Goal: Task Accomplishment & Management: Manage account settings

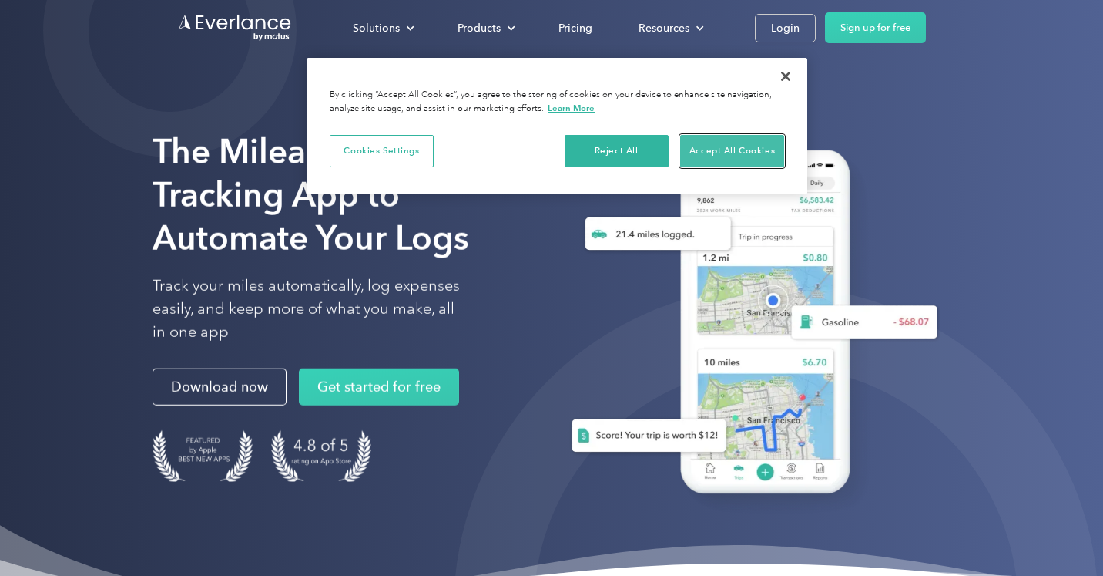
click at [727, 154] on button "Accept All Cookies" at bounding box center [732, 151] width 104 height 32
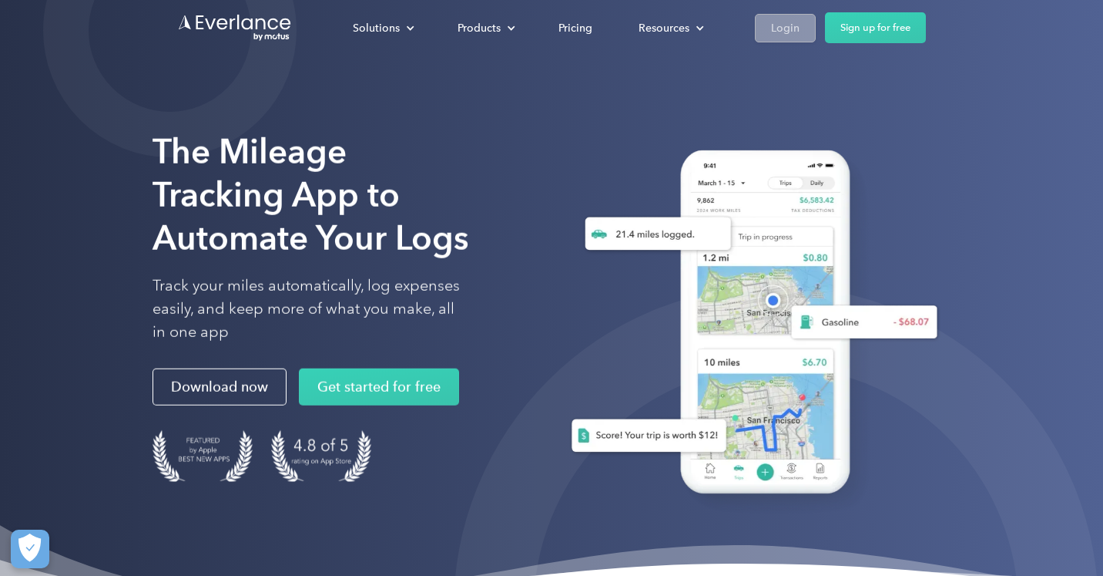
click at [765, 27] on link "Login" at bounding box center [785, 28] width 61 height 29
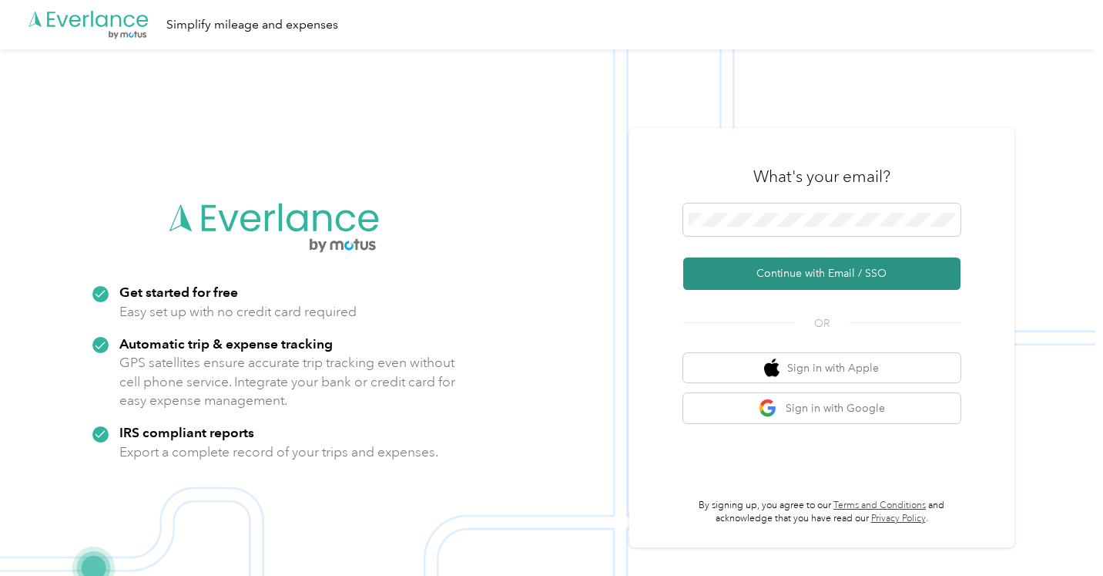
click at [818, 275] on button "Continue with Email / SSO" at bounding box center [822, 273] width 277 height 32
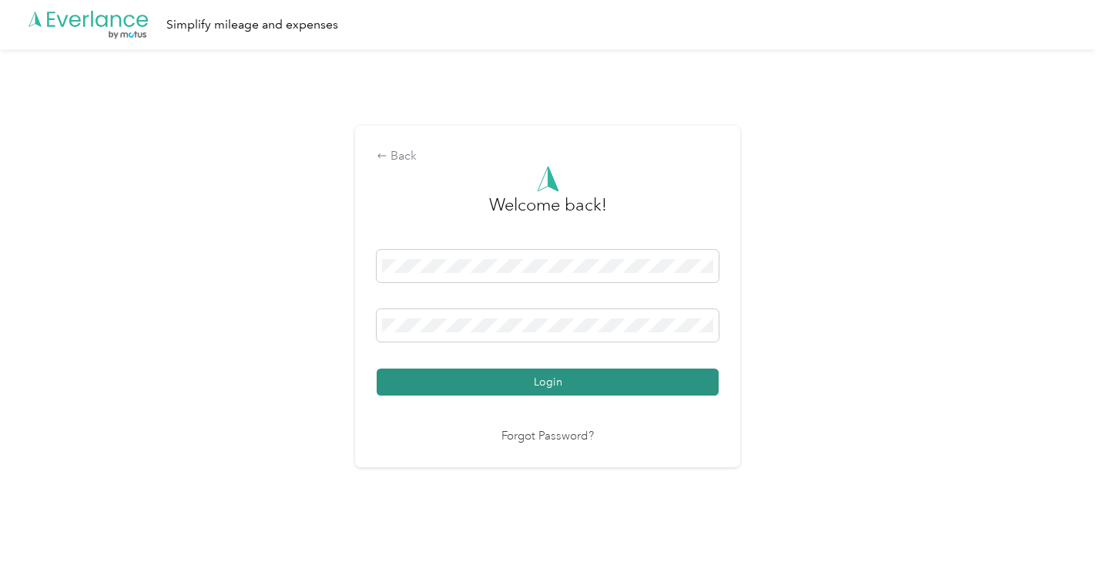
click at [610, 383] on button "Login" at bounding box center [548, 381] width 342 height 27
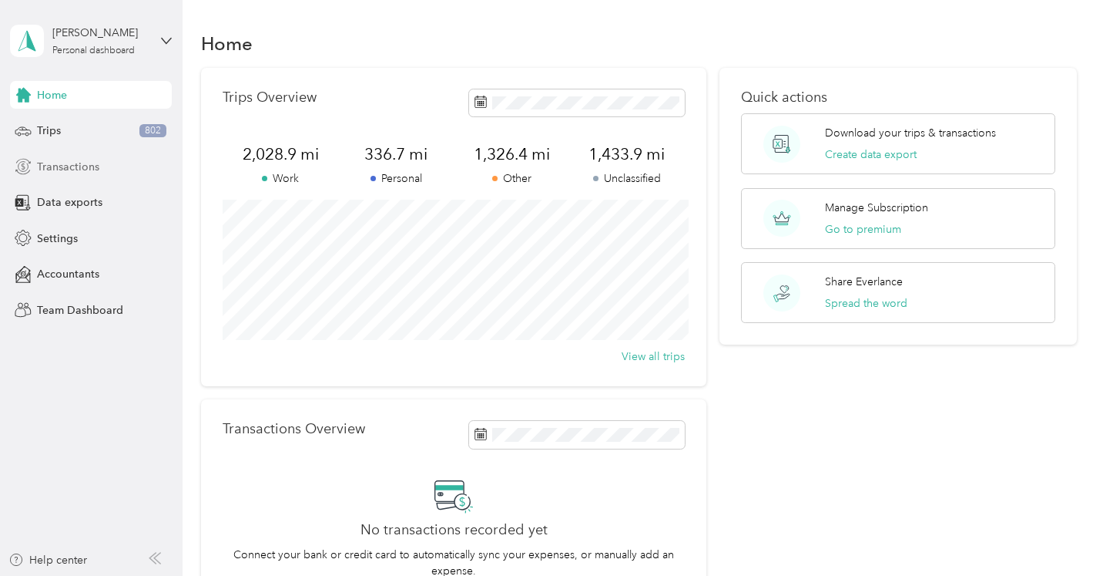
click at [80, 164] on span "Transactions" at bounding box center [68, 167] width 62 height 16
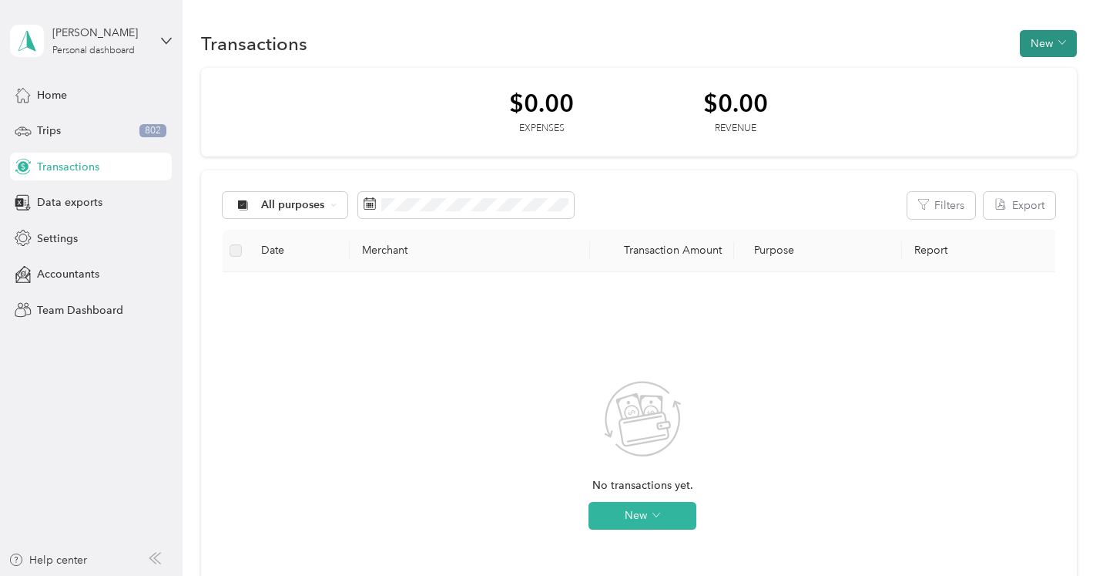
click at [1066, 45] on icon "button" at bounding box center [1063, 43] width 8 height 8
click at [99, 240] on div "Settings" at bounding box center [91, 238] width 162 height 28
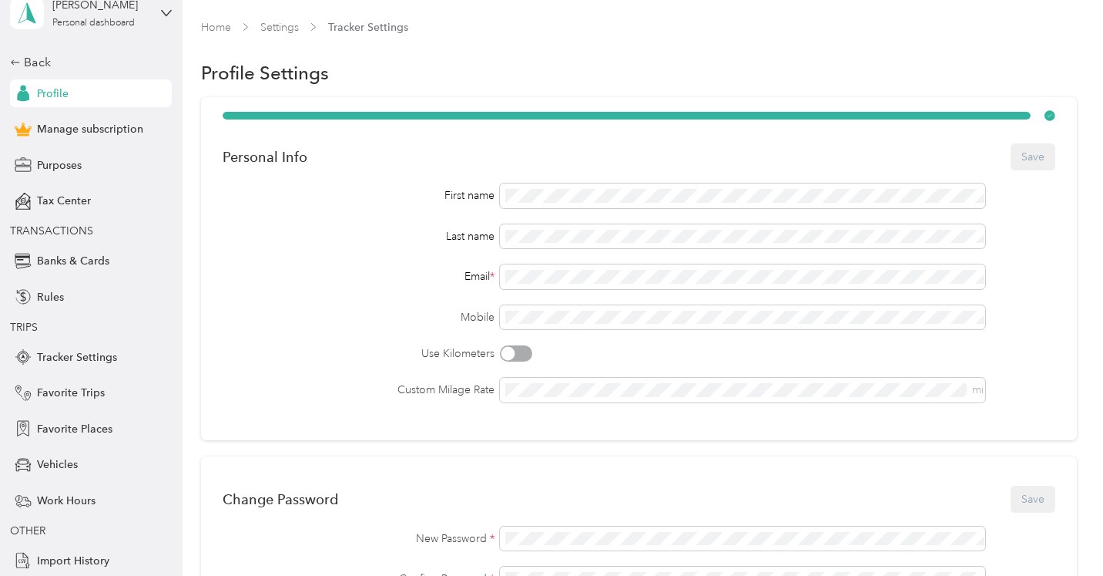
scroll to position [31, 0]
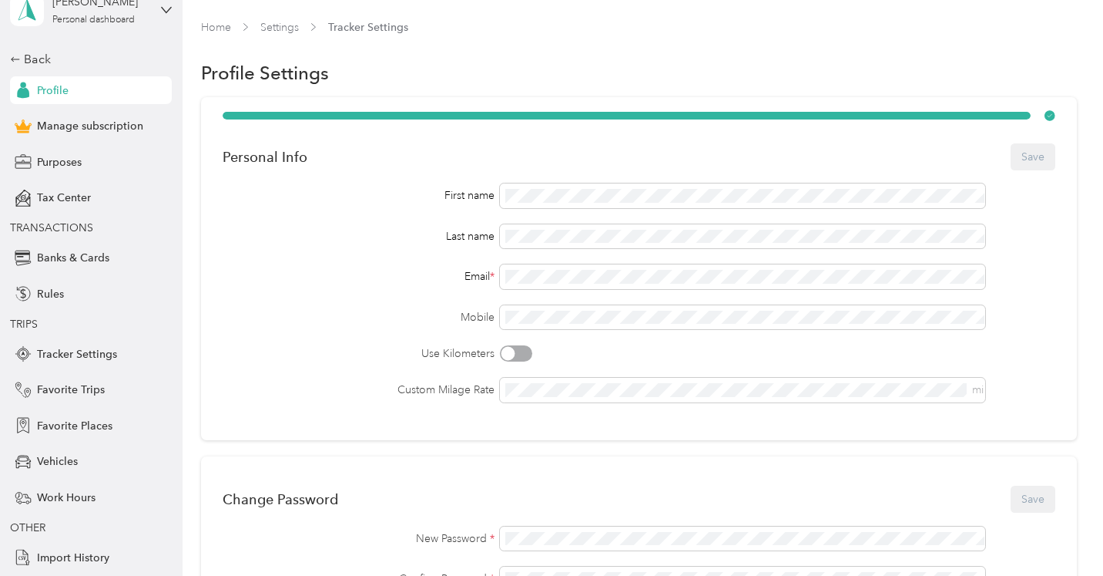
click at [1014, 71] on div "Profile Settings" at bounding box center [638, 73] width 875 height 32
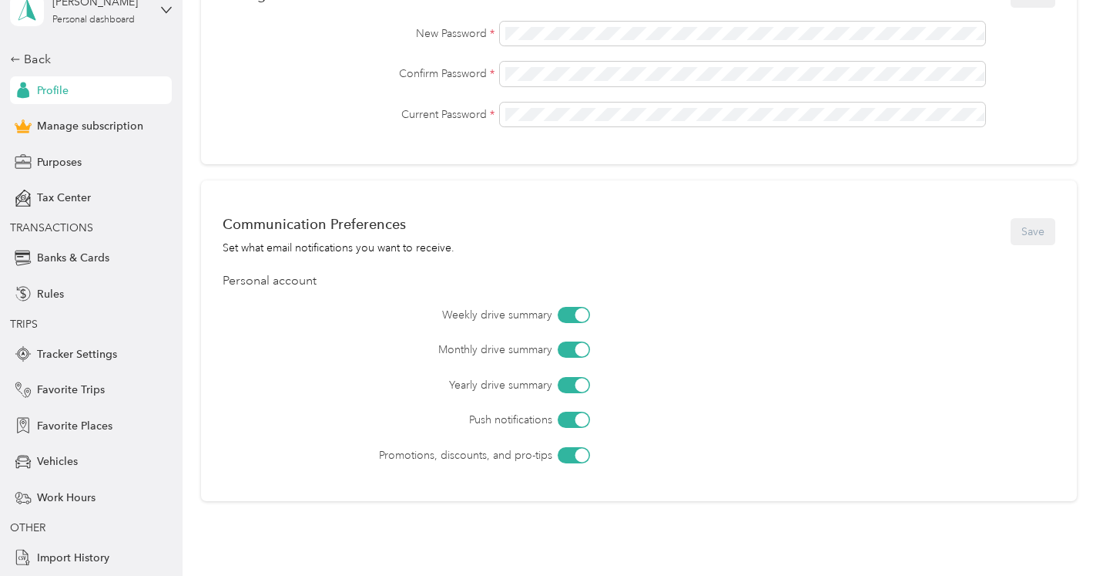
scroll to position [605, 0]
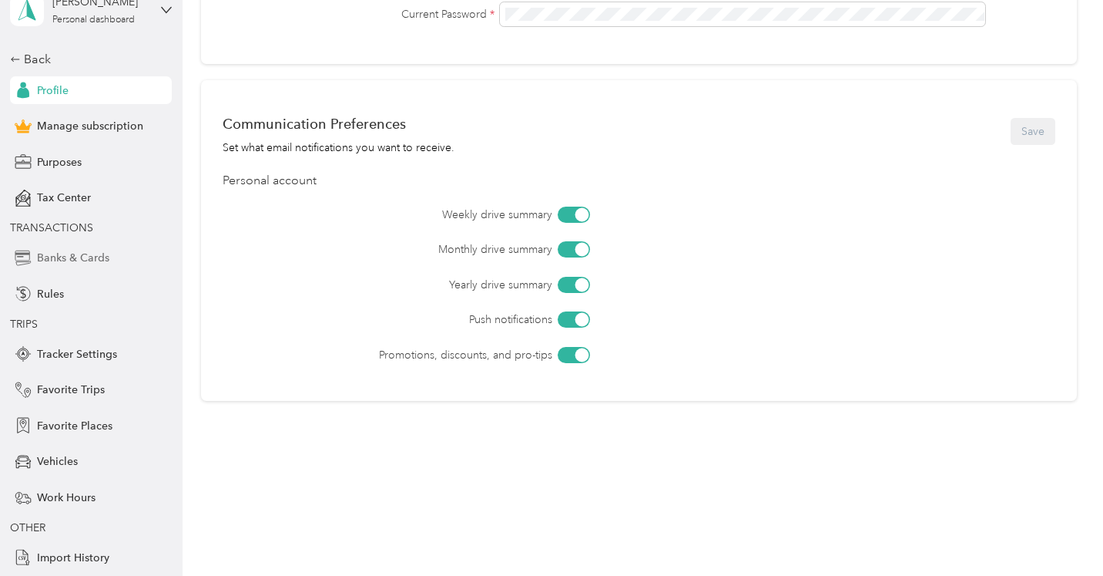
click at [102, 268] on div "Banks & Cards" at bounding box center [91, 258] width 162 height 28
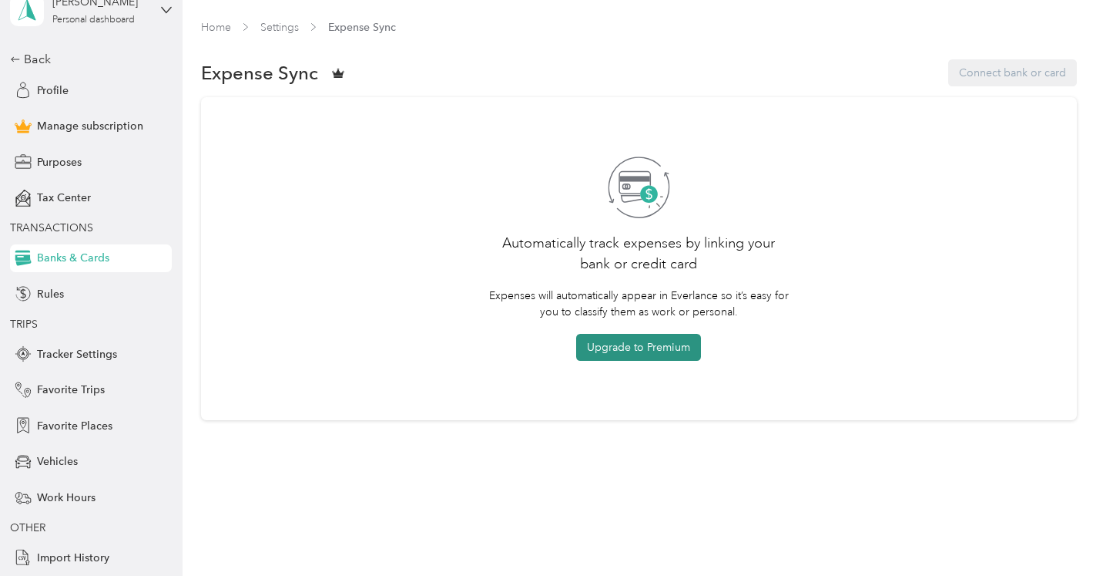
click at [623, 350] on button "Upgrade to Premium" at bounding box center [638, 347] width 125 height 27
